Goal: Information Seeking & Learning: Understand process/instructions

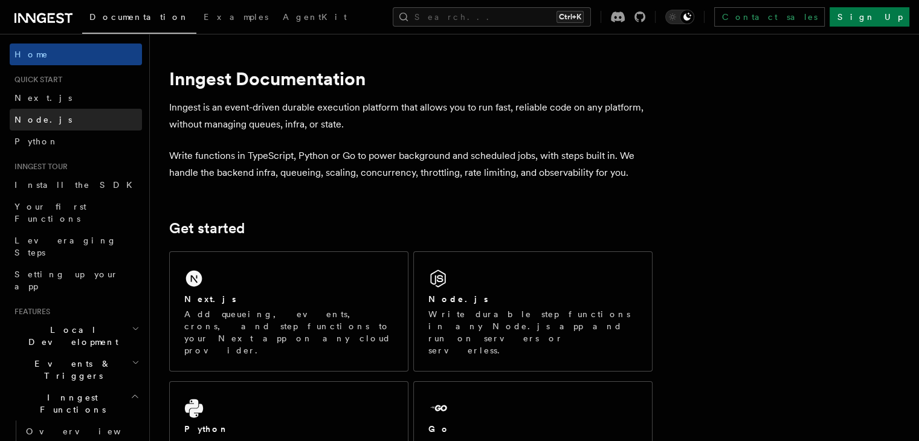
click at [84, 124] on link "Node.js" at bounding box center [76, 120] width 132 height 22
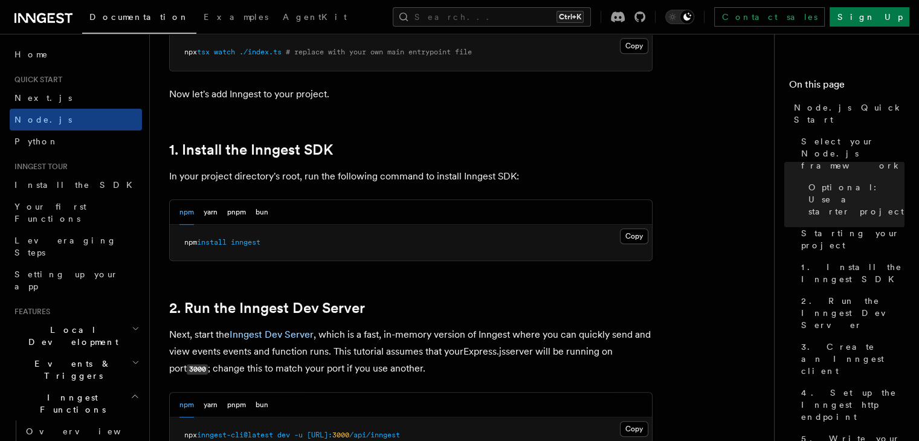
scroll to position [691, 0]
click at [642, 235] on button "Copy Copied" at bounding box center [634, 238] width 28 height 16
click at [637, 237] on button "Copy Copied" at bounding box center [634, 238] width 28 height 16
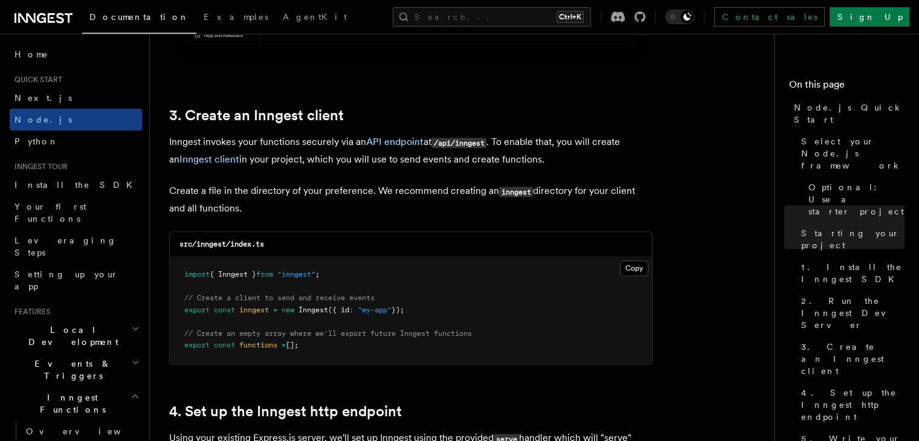
scroll to position [1485, 0]
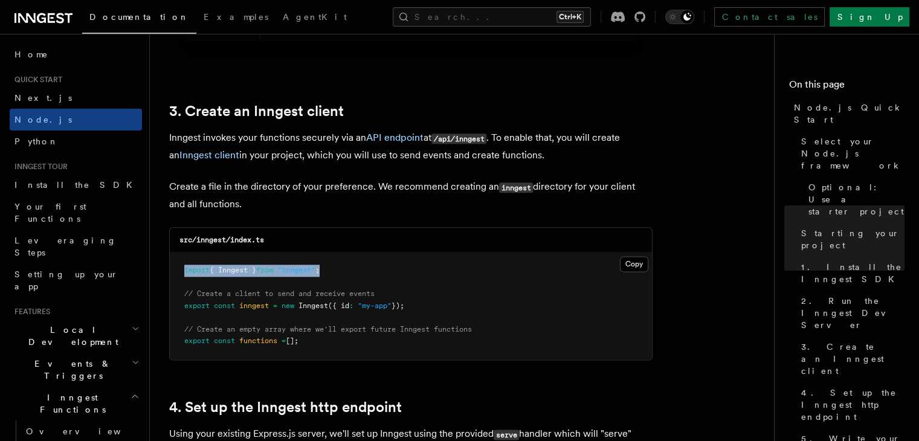
drag, startPoint x: 331, startPoint y: 269, endPoint x: 173, endPoint y: 267, distance: 157.6
click at [173, 267] on pre "import { Inngest } from "inngest" ; // Create a client to send and receive even…" at bounding box center [411, 305] width 482 height 107
copy span "import { Inngest } from "inngest" ;"
drag, startPoint x: 413, startPoint y: 305, endPoint x: 179, endPoint y: 307, distance: 234.4
click at [179, 307] on pre "import { Inngest } from "inngest" ; // Create a client to send and receive even…" at bounding box center [411, 305] width 482 height 107
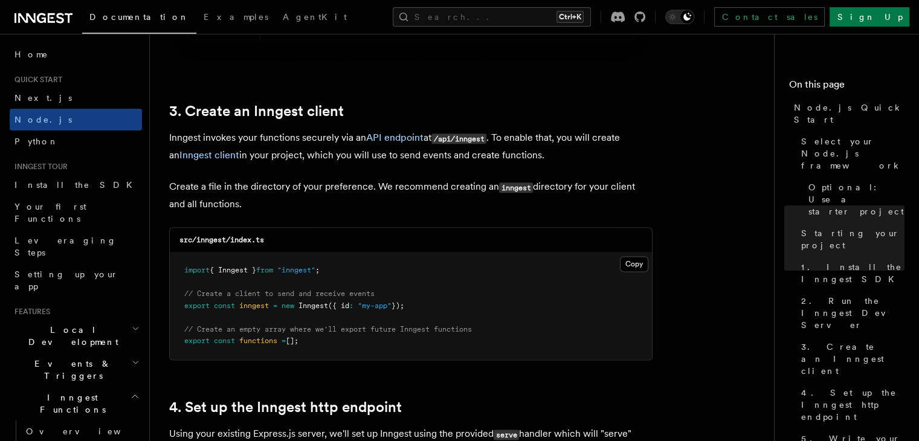
click at [181, 292] on pre "import { Inngest } from "inngest" ; // Create a client to send and receive even…" at bounding box center [411, 305] width 482 height 107
drag, startPoint x: 182, startPoint y: 292, endPoint x: 416, endPoint y: 303, distance: 234.0
click at [416, 303] on pre "import { Inngest } from "inngest" ; // Create a client to send and receive even…" at bounding box center [411, 305] width 482 height 107
copy code "// Create a client to send and receive events export const inngest = new Innges…"
